Goal: Information Seeking & Learning: Learn about a topic

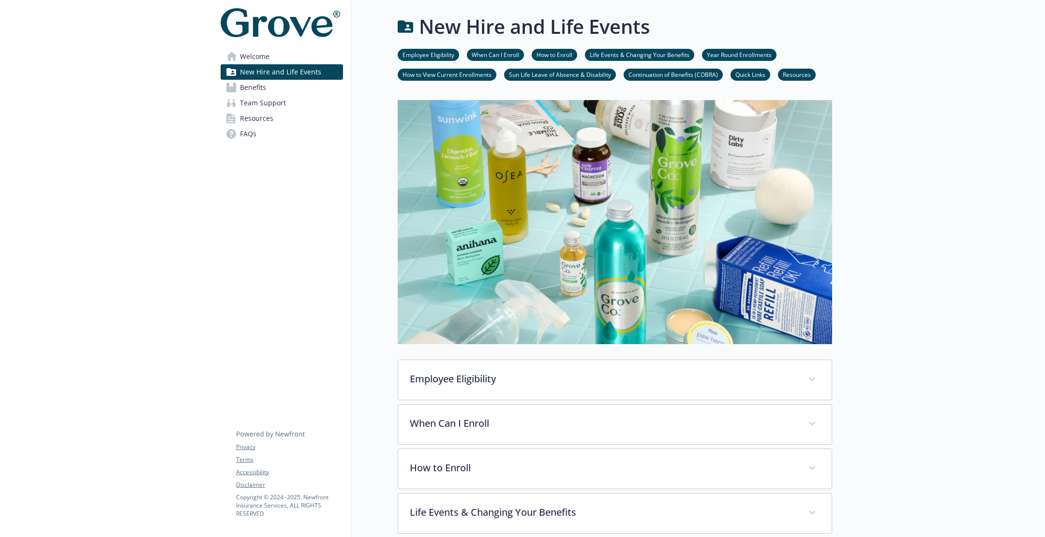
scroll to position [923, 0]
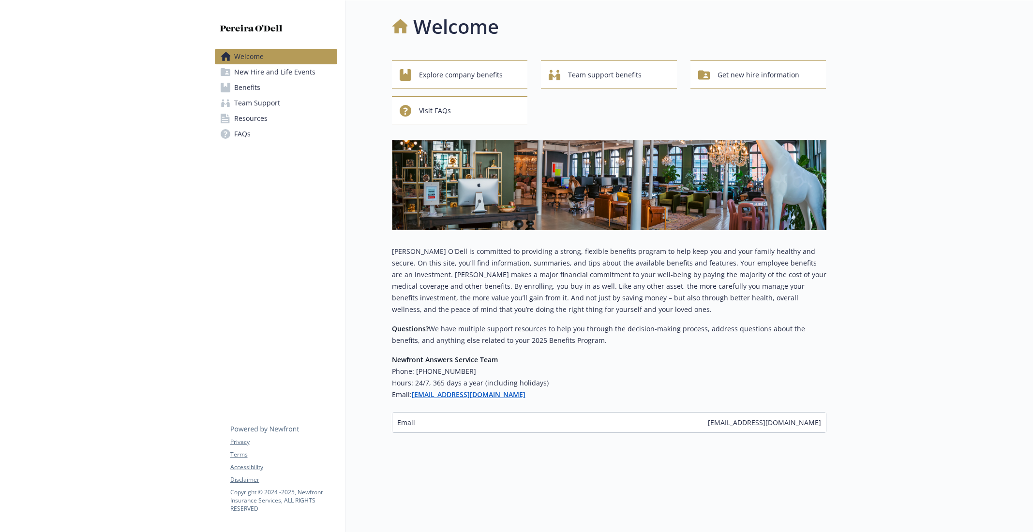
click at [280, 80] on link "Benefits" at bounding box center [276, 87] width 122 height 15
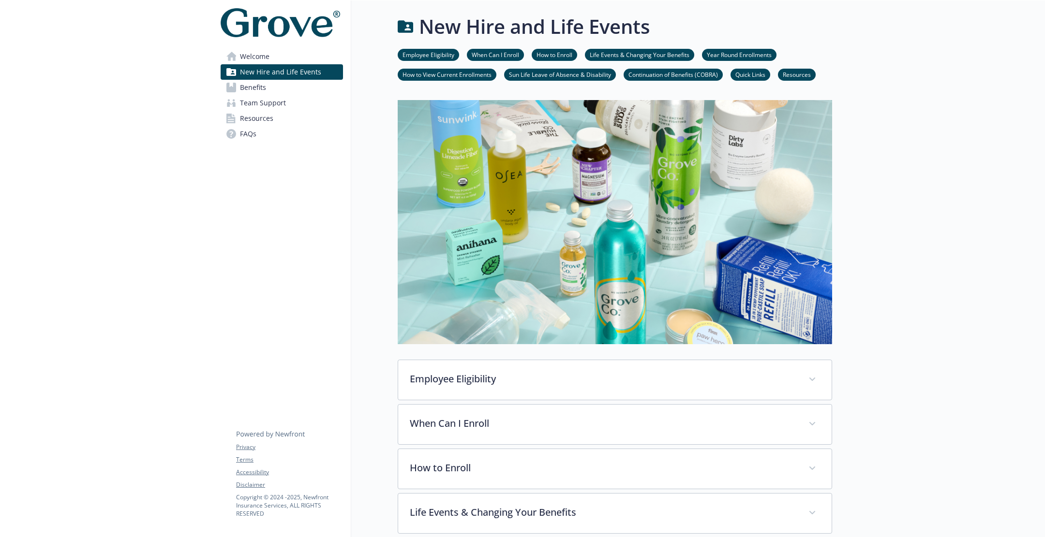
scroll to position [923, 0]
